Goal: Information Seeking & Learning: Learn about a topic

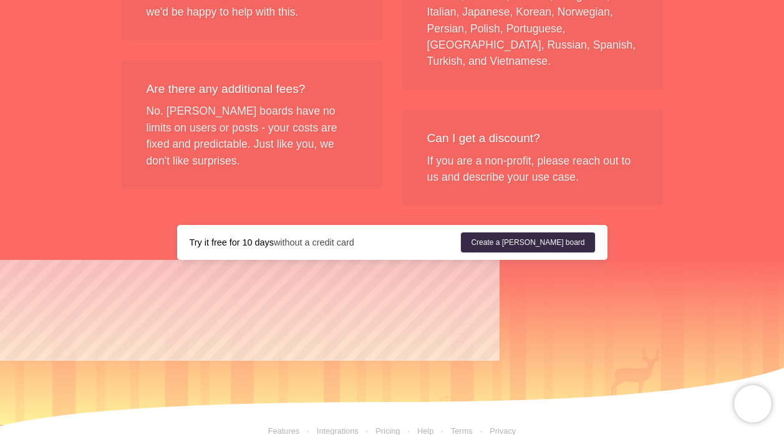
scroll to position [1593, 0]
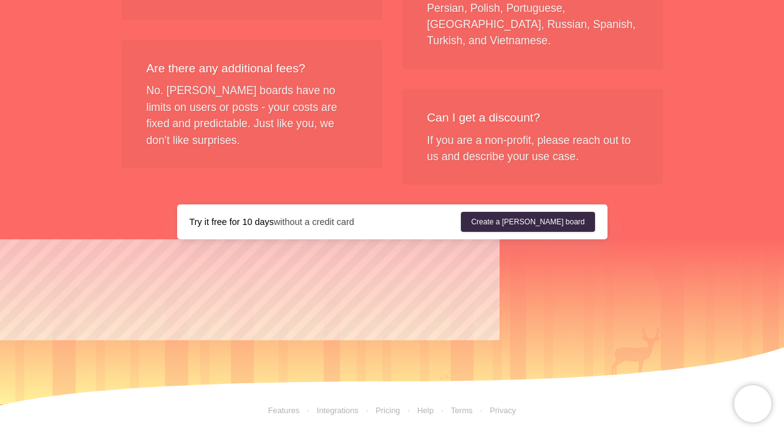
click at [460, 298] on link "Terms" at bounding box center [452, 410] width 39 height 9
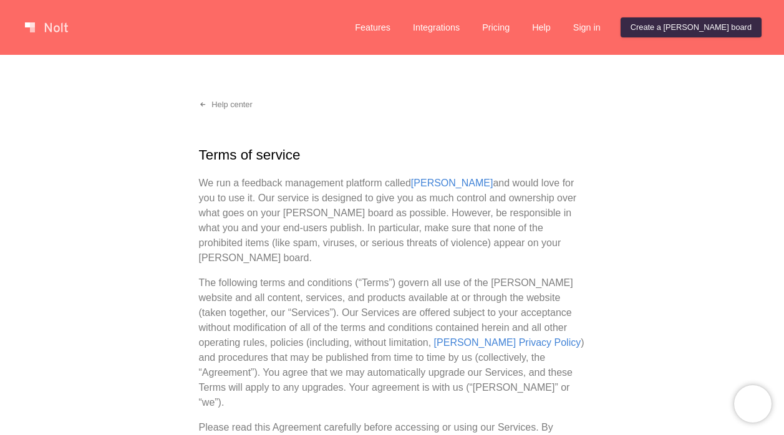
scroll to position [1102, 0]
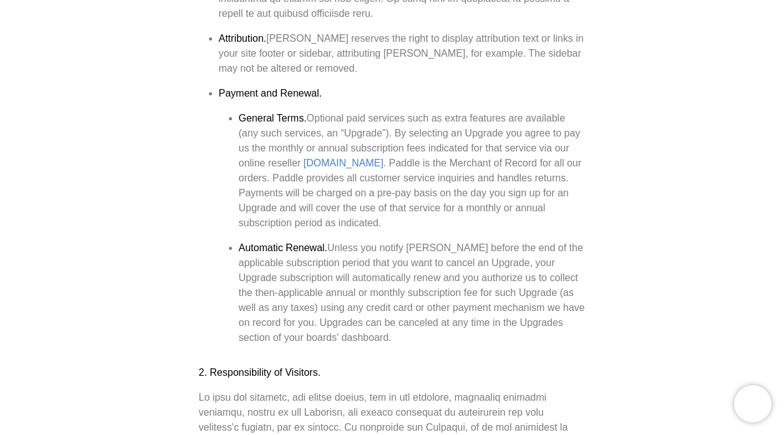
click at [464, 117] on li "General Terms. Optional paid services such as extra features are available (any…" at bounding box center [412, 171] width 347 height 120
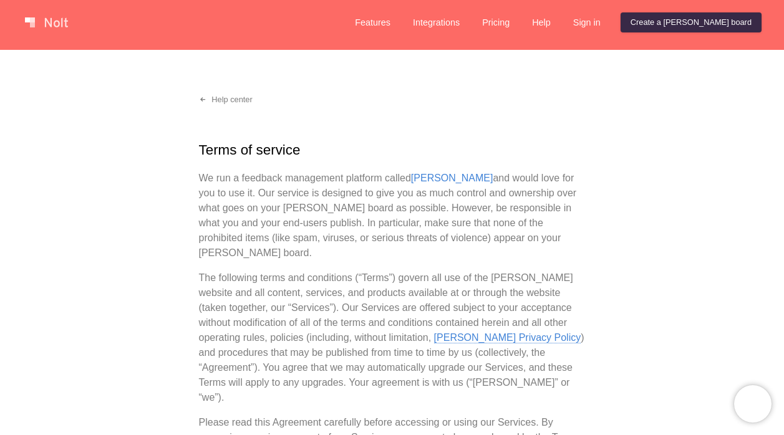
scroll to position [0, 0]
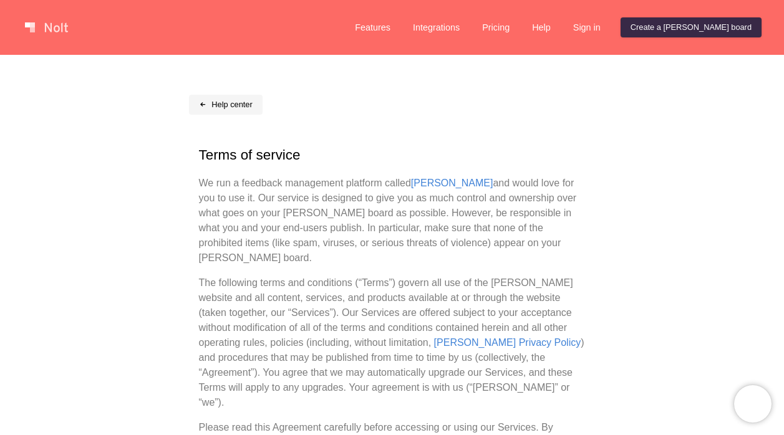
click at [211, 106] on link "Help center" at bounding box center [226, 105] width 74 height 20
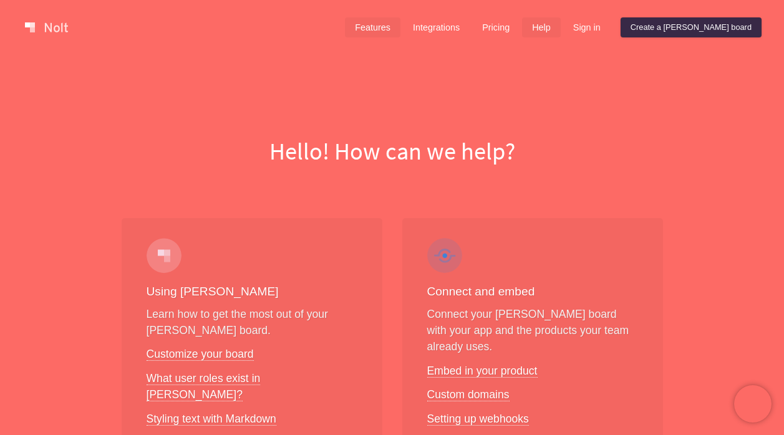
click at [400, 26] on link "Features" at bounding box center [372, 27] width 55 height 20
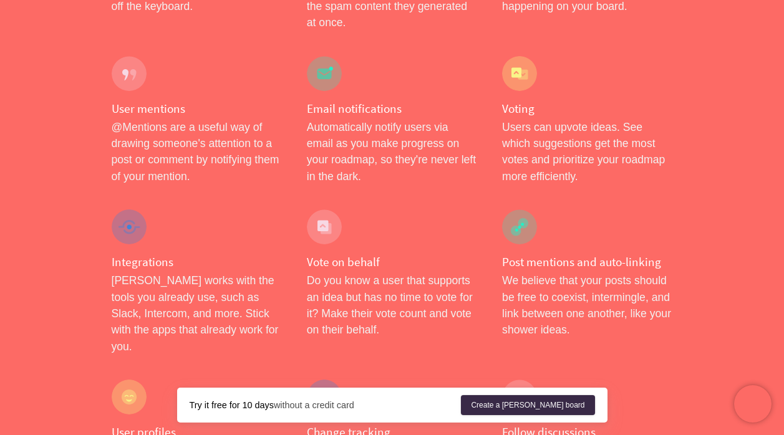
scroll to position [2076, 0]
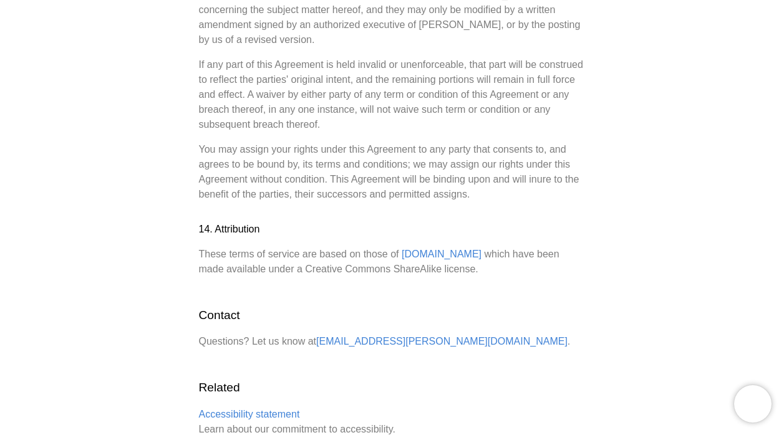
scroll to position [3427, 0]
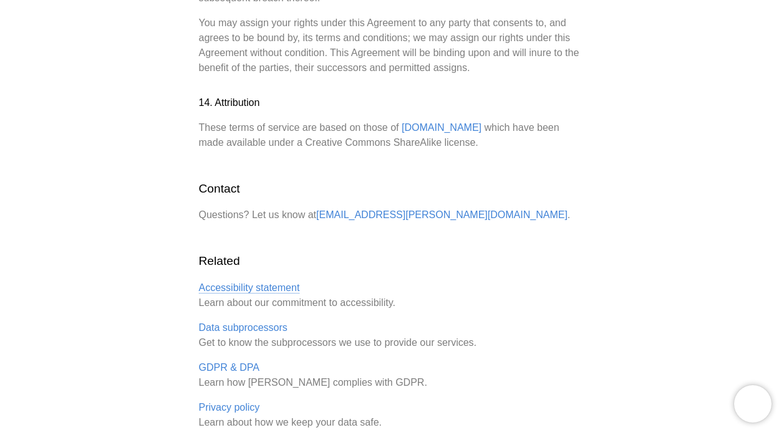
click at [226, 282] on link "Accessibility statement" at bounding box center [249, 287] width 101 height 11
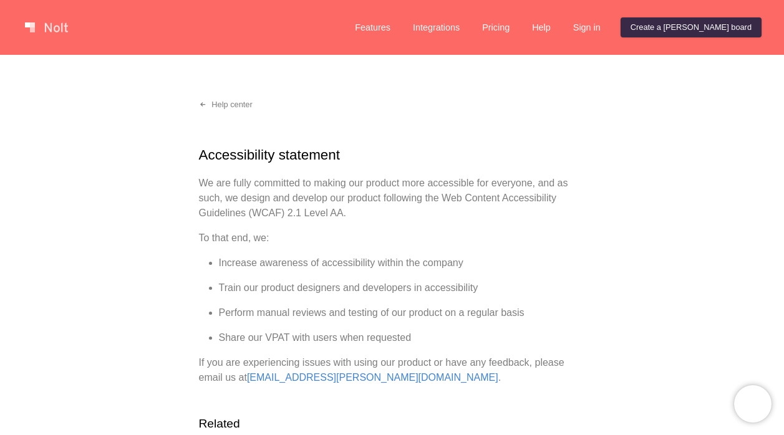
scroll to position [161, 0]
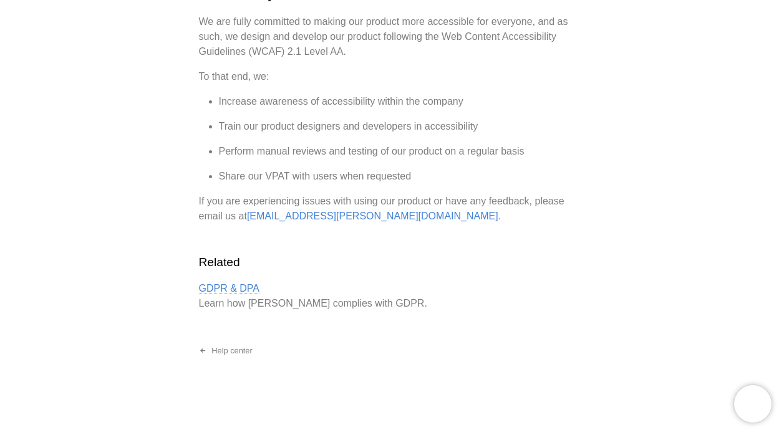
click at [226, 286] on link "GDPR & DPA" at bounding box center [229, 288] width 61 height 11
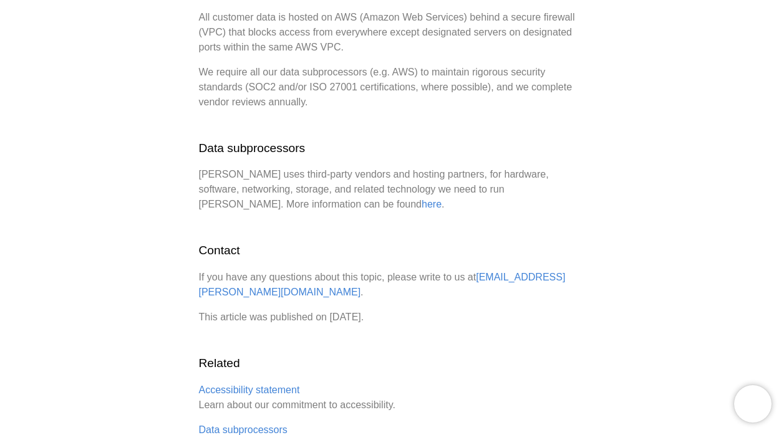
scroll to position [1191, 0]
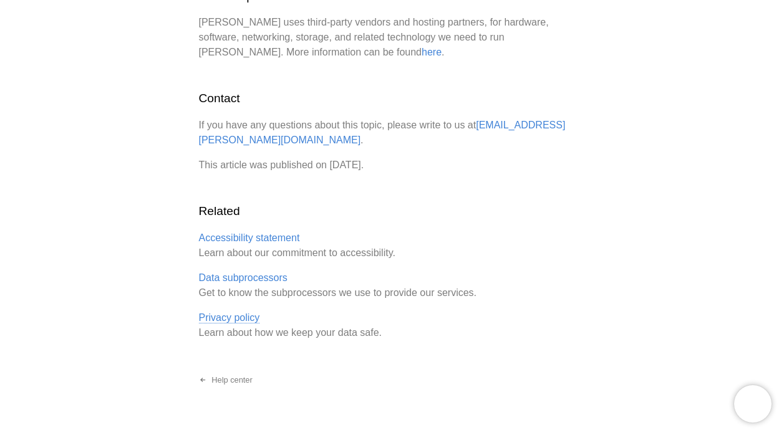
click at [221, 298] on link "Privacy policy" at bounding box center [229, 317] width 61 height 11
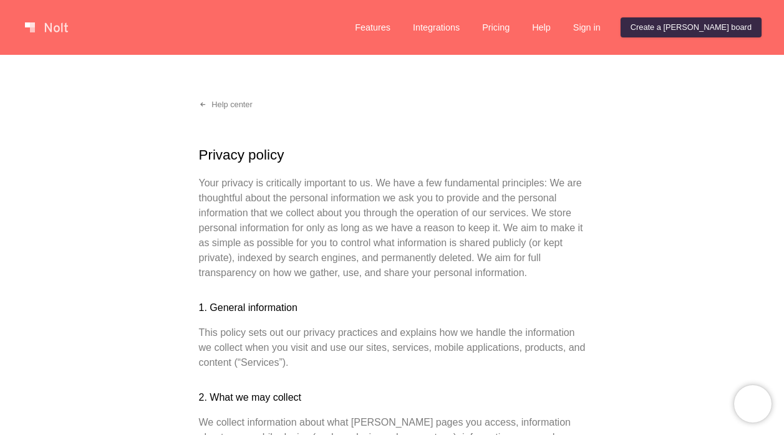
click at [39, 29] on link at bounding box center [46, 27] width 53 height 20
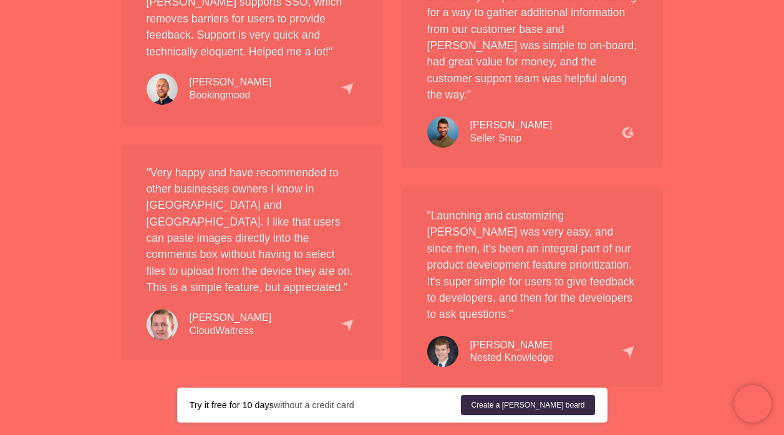
scroll to position [2839, 0]
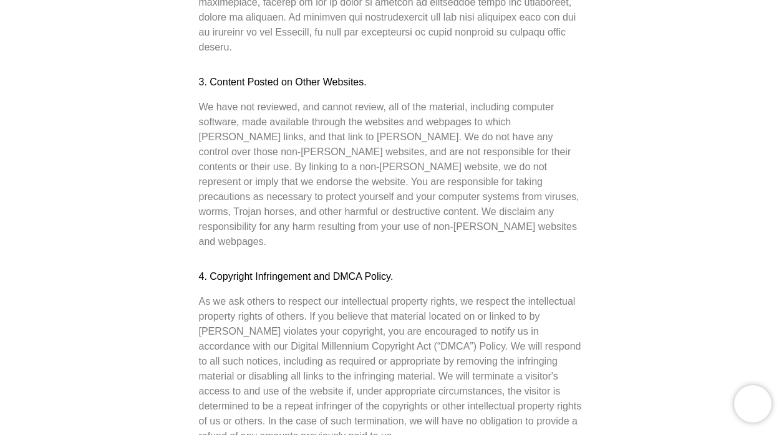
scroll to position [1870, 0]
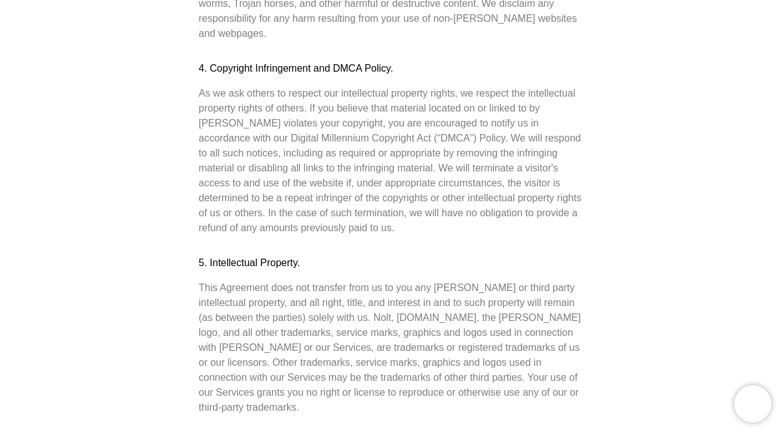
drag, startPoint x: 315, startPoint y: 226, endPoint x: 333, endPoint y: 225, distance: 17.5
click at [333, 281] on p "This Agreement does not transfer from us to you any [PERSON_NAME] or third part…" at bounding box center [392, 348] width 387 height 135
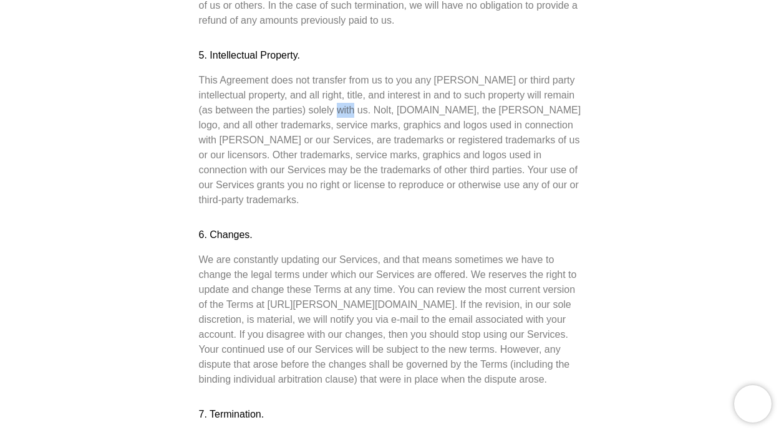
click at [401, 228] on h3 "6. Changes." at bounding box center [392, 235] width 387 height 15
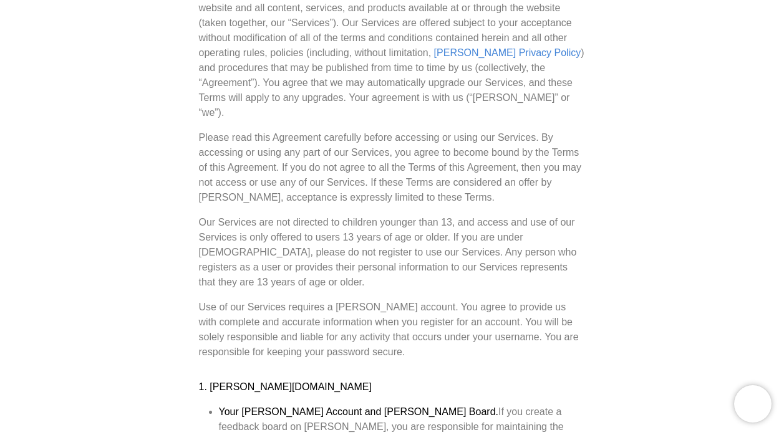
scroll to position [0, 0]
